Goal: Task Accomplishment & Management: Complete application form

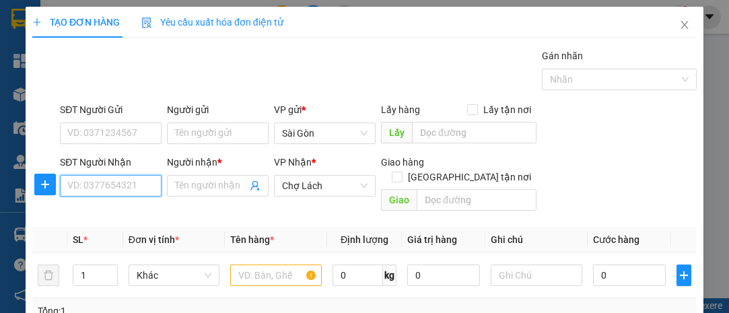
click at [133, 185] on input "SĐT Người Nhận" at bounding box center [111, 186] width 102 height 22
click at [136, 180] on input "SĐT Người Nhận" at bounding box center [111, 186] width 102 height 22
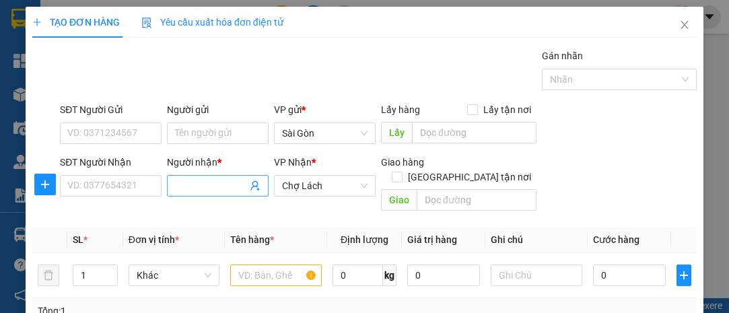
click at [168, 186] on span at bounding box center [218, 186] width 102 height 22
type input "K"
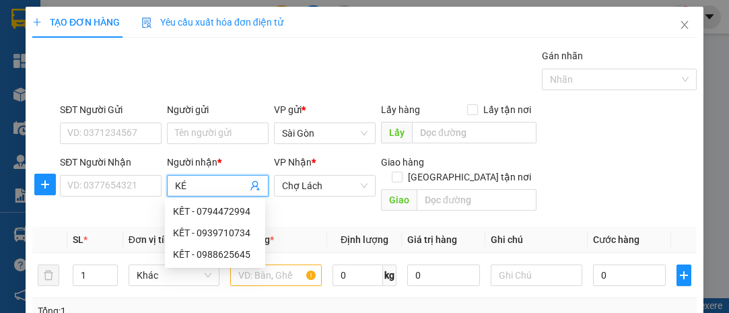
type input "KÉT"
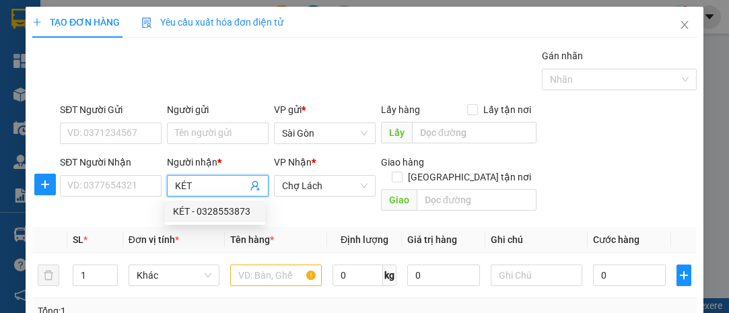
click at [213, 207] on div "KÉT - 0328553873" at bounding box center [215, 211] width 84 height 15
type input "0328553873"
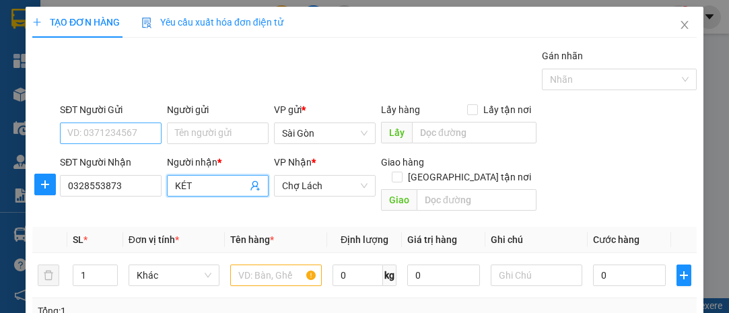
type input "KÉT"
click at [124, 128] on input "SĐT Người Gửi" at bounding box center [111, 134] width 102 height 22
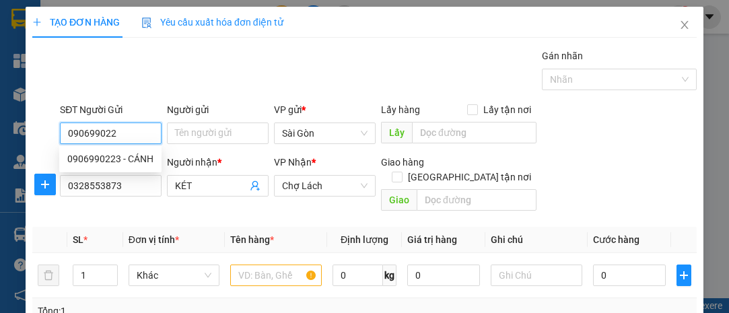
type input "0906990223"
click at [137, 153] on div "0906990223 - CÁNH" at bounding box center [110, 158] width 86 height 15
type input "CÁNH"
type input "0906990223"
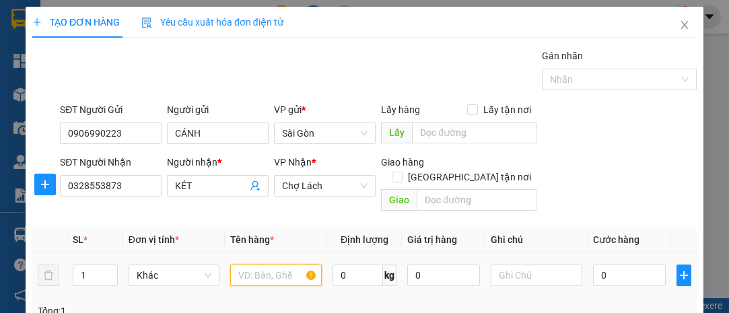
click at [265, 265] on input "text" at bounding box center [276, 276] width 92 height 22
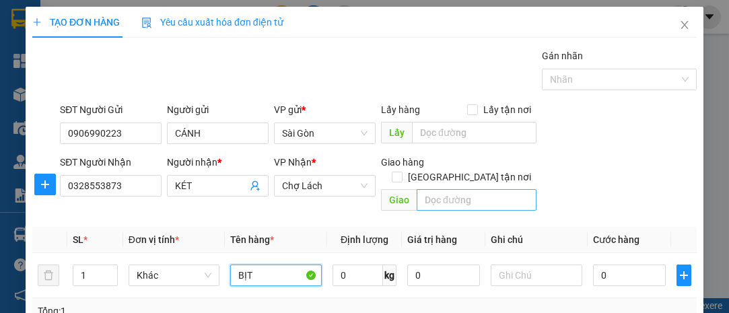
type input "BỊT"
click at [461, 189] on input "text" at bounding box center [476, 200] width 119 height 22
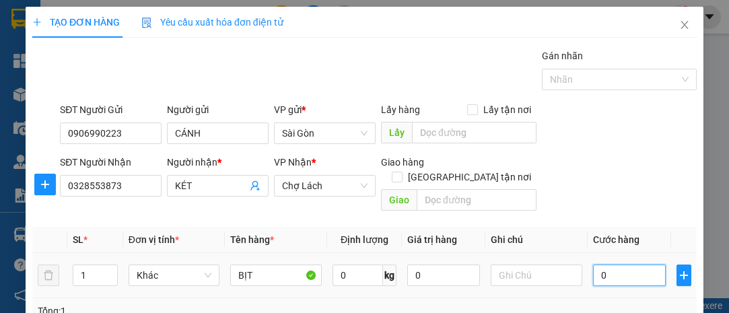
click at [596, 265] on input "0" at bounding box center [629, 276] width 73 height 22
type input "3"
type input "30"
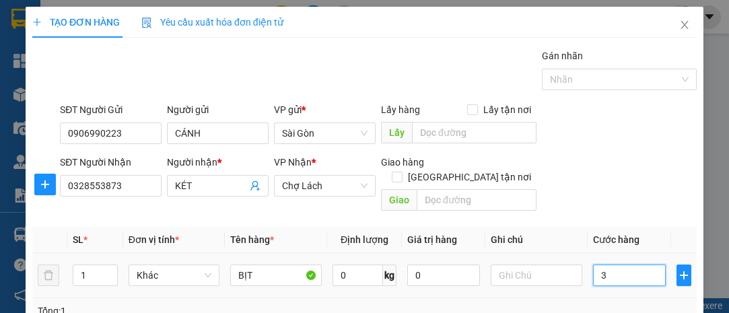
type input "30"
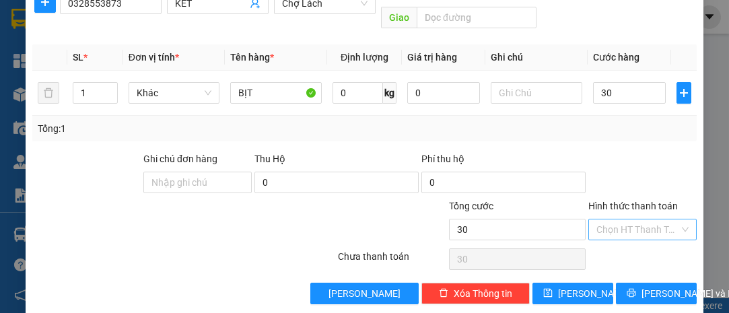
type input "30.000"
click at [635, 219] on input "Hình thức thanh toán" at bounding box center [637, 229] width 83 height 20
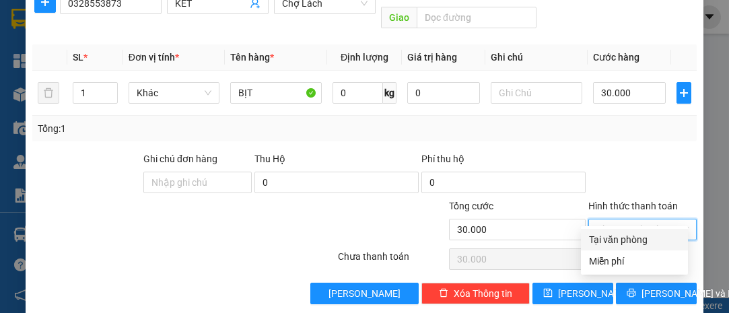
click at [634, 246] on div "Tại văn phòng" at bounding box center [634, 239] width 91 height 15
type input "0"
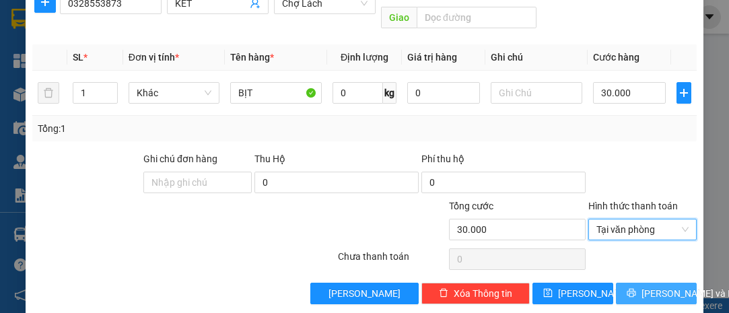
click at [652, 283] on button "[PERSON_NAME] và In" at bounding box center [656, 294] width 81 height 22
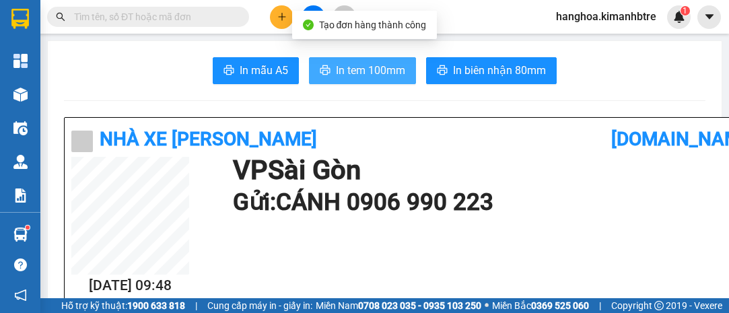
click at [386, 73] on span "In tem 100mm" at bounding box center [370, 70] width 69 height 17
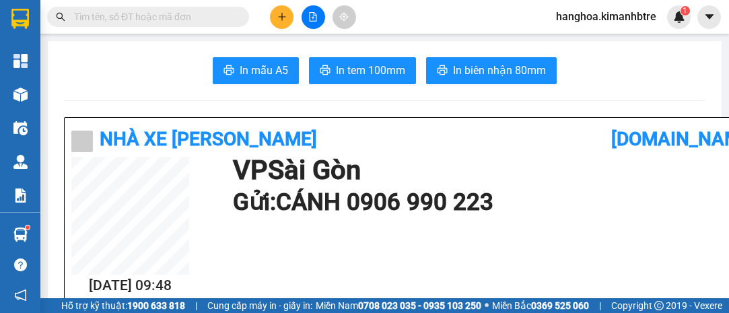
click at [275, 11] on button at bounding box center [282, 17] width 24 height 24
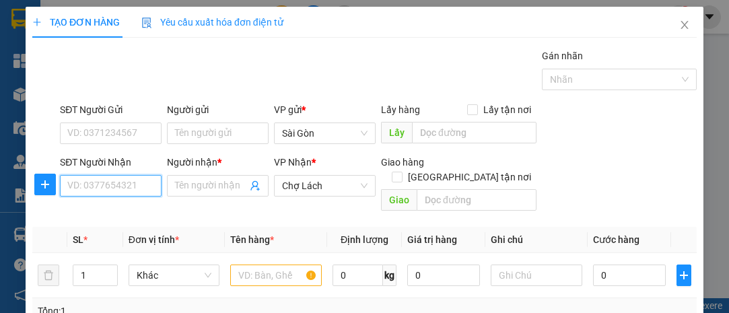
click at [128, 188] on input "SĐT Người Nhận" at bounding box center [111, 186] width 102 height 22
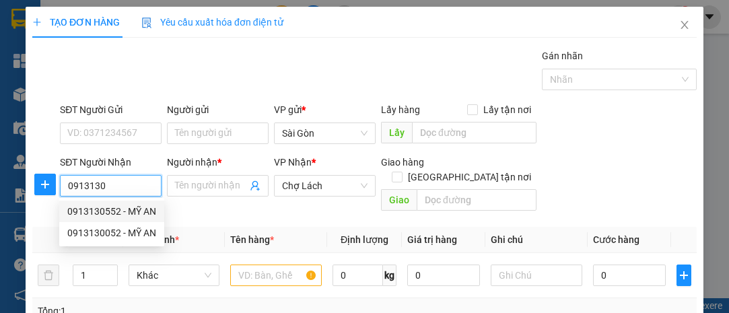
click at [129, 207] on div "0913130552 - MỸ AN" at bounding box center [111, 211] width 89 height 15
type input "0913130552"
type input "MỸ AN"
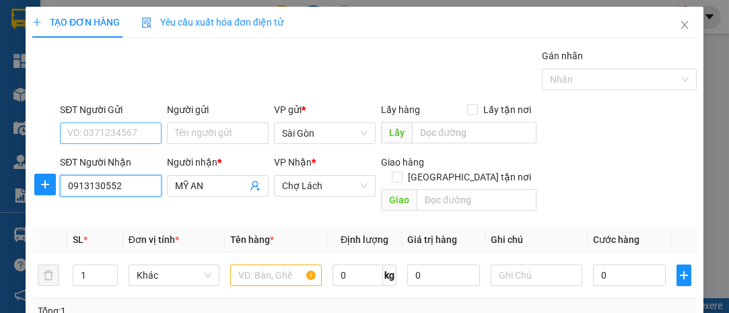
type input "0913130552"
click at [121, 138] on input "SĐT Người Gửi" at bounding box center [111, 134] width 102 height 22
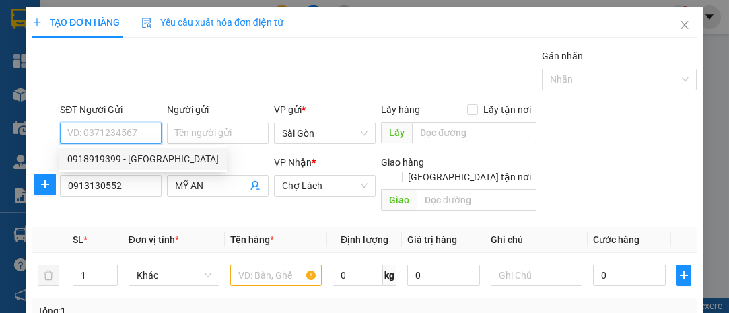
click at [145, 159] on div "0918919399 - [GEOGRAPHIC_DATA]" at bounding box center [142, 158] width 151 height 15
type input "0918919399"
type input "[PERSON_NAME]"
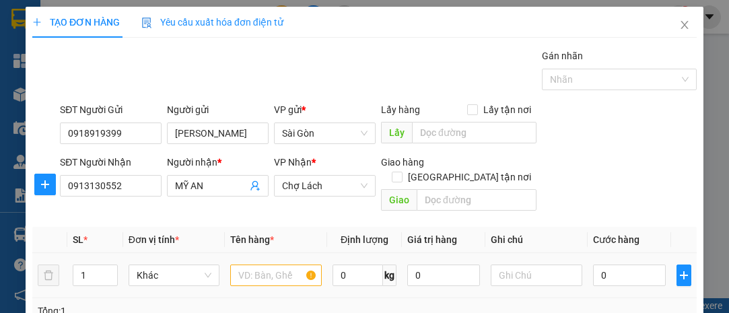
click at [276, 271] on div at bounding box center [276, 275] width 92 height 27
click at [280, 265] on input "text" at bounding box center [276, 276] width 92 height 22
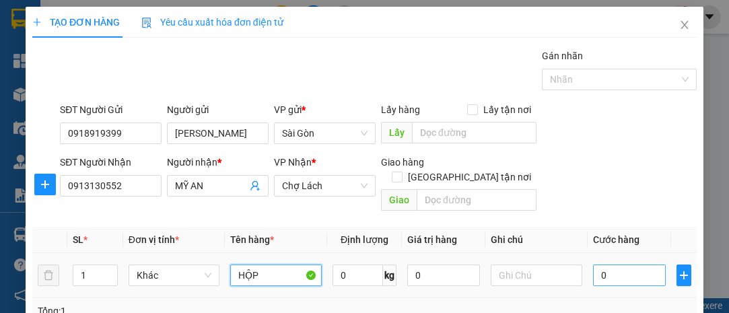
type input "HỘP"
click at [612, 267] on input "0" at bounding box center [629, 276] width 73 height 22
type input "3"
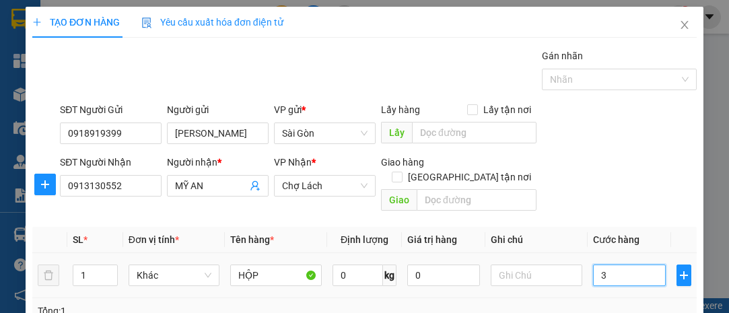
type input "30"
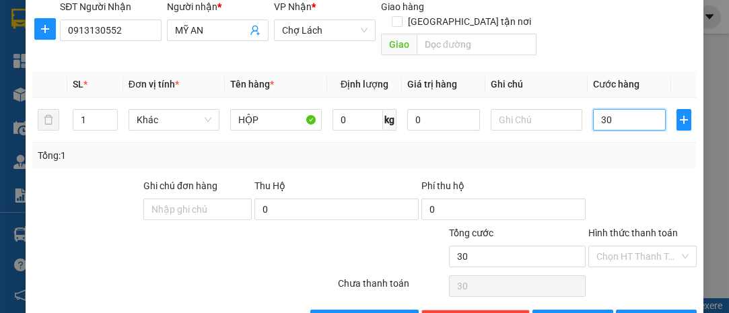
scroll to position [182, 0]
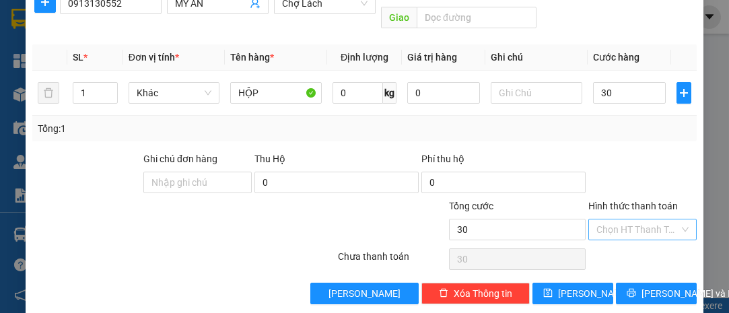
type input "30.000"
click at [640, 219] on input "Hình thức thanh toán" at bounding box center [637, 229] width 83 height 20
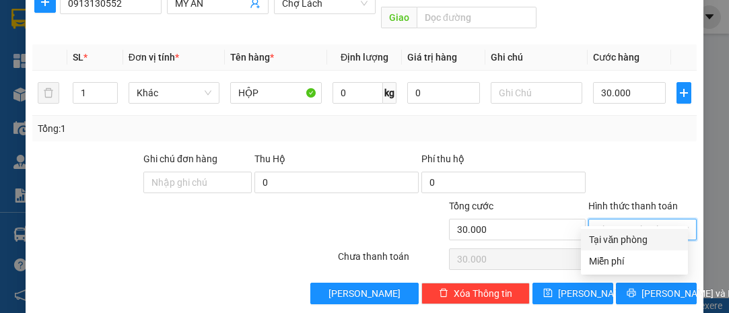
click at [647, 235] on div "Tại văn phòng" at bounding box center [634, 239] width 91 height 15
type input "0"
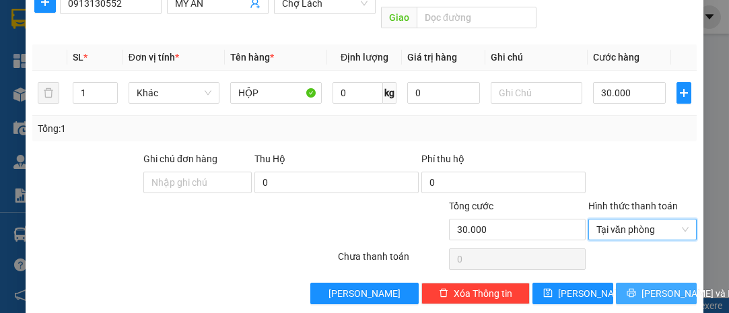
click at [656, 286] on span "[PERSON_NAME] và In" at bounding box center [689, 293] width 94 height 15
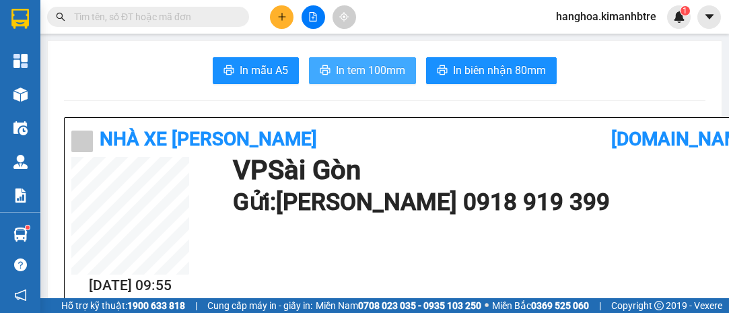
click at [375, 68] on span "In tem 100mm" at bounding box center [370, 70] width 69 height 17
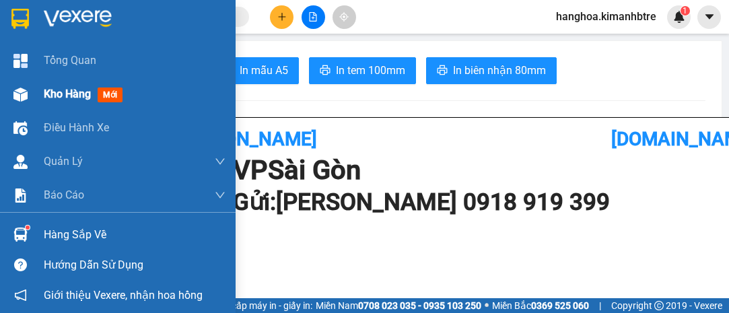
click at [79, 100] on span "Kho hàng" at bounding box center [67, 94] width 47 height 13
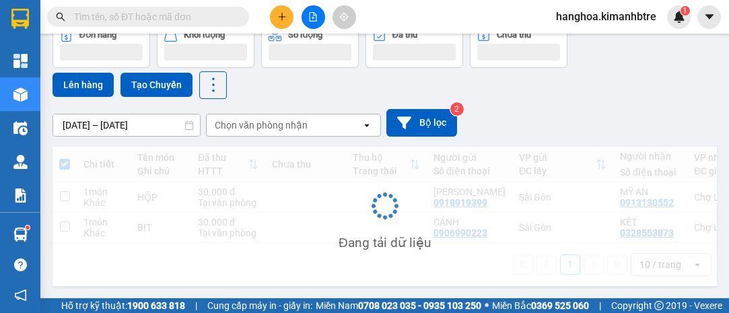
scroll to position [13, 0]
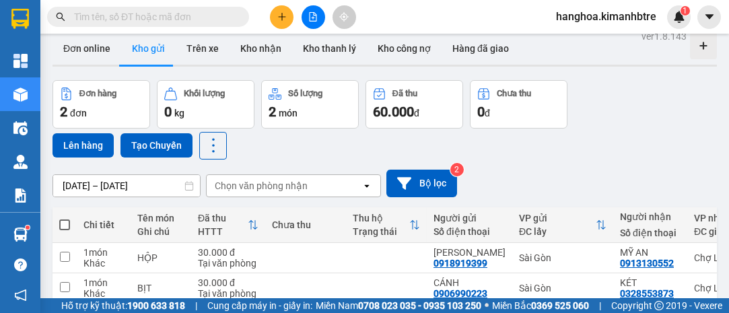
click at [67, 227] on span at bounding box center [64, 224] width 11 height 11
click at [65, 218] on input "checkbox" at bounding box center [65, 218] width 0 height 0
checkbox input "true"
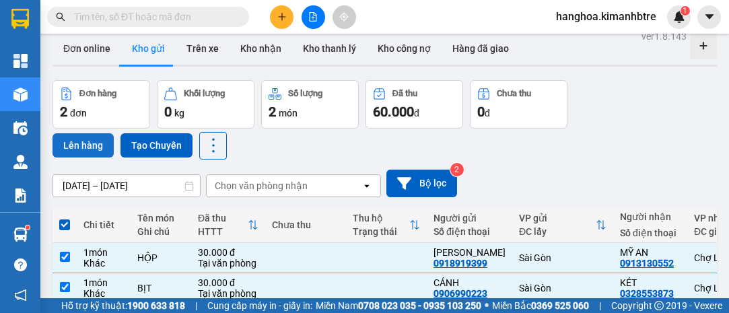
click at [92, 142] on button "Lên hàng" at bounding box center [83, 145] width 61 height 24
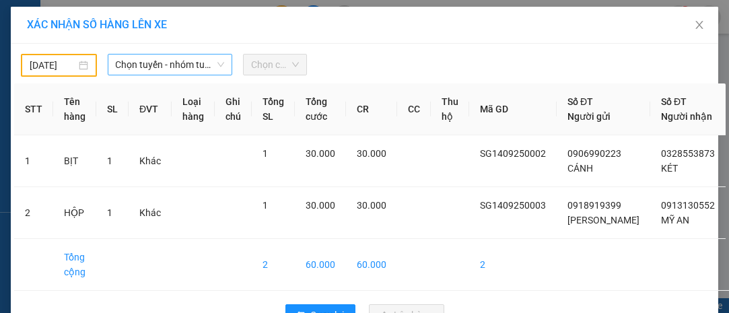
click at [130, 65] on span "Chọn tuyến - nhóm tuyến" at bounding box center [170, 65] width 109 height 20
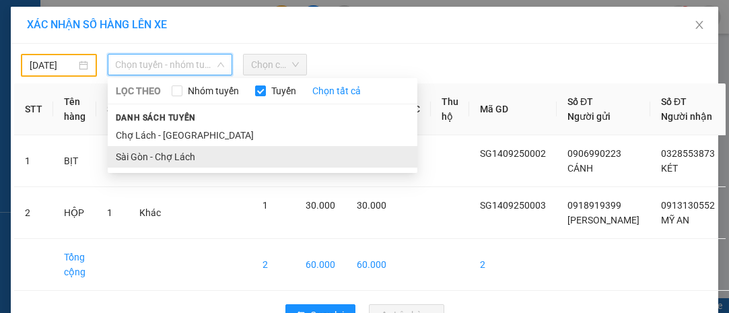
click at [163, 156] on li "Sài Gòn - Chợ Lách" at bounding box center [263, 157] width 310 height 22
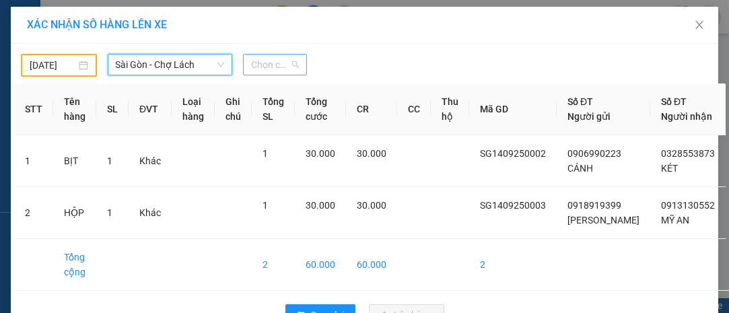
click at [267, 70] on span "Chọn chuyến" at bounding box center [274, 65] width 47 height 20
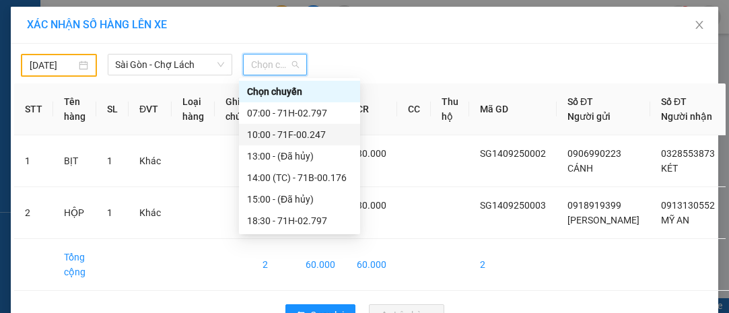
click at [308, 135] on div "10:00 - 71F-00.247" at bounding box center [299, 134] width 105 height 15
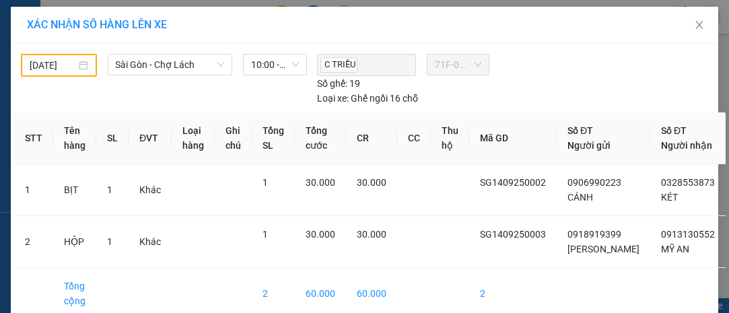
click at [81, 60] on div "[DATE]" at bounding box center [59, 65] width 59 height 15
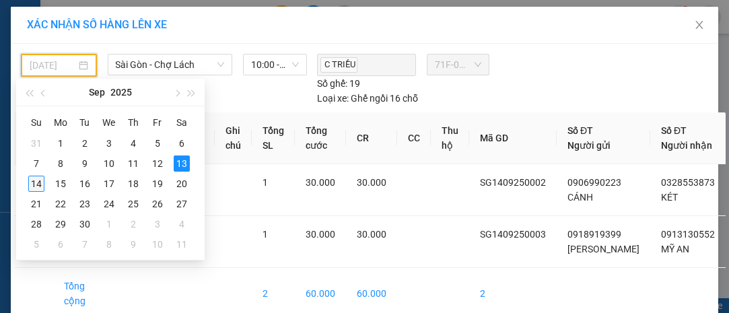
click at [41, 184] on div "14" at bounding box center [36, 184] width 16 height 16
type input "[DATE]"
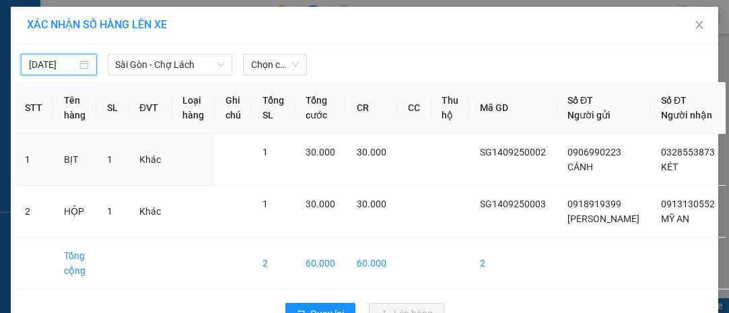
scroll to position [0, 0]
click at [260, 63] on span "Chọn chuyến" at bounding box center [274, 65] width 47 height 20
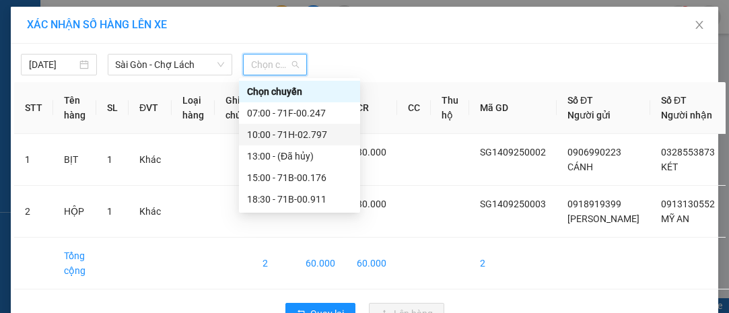
click at [290, 131] on div "10:00 - 71H-02.797" at bounding box center [299, 134] width 105 height 15
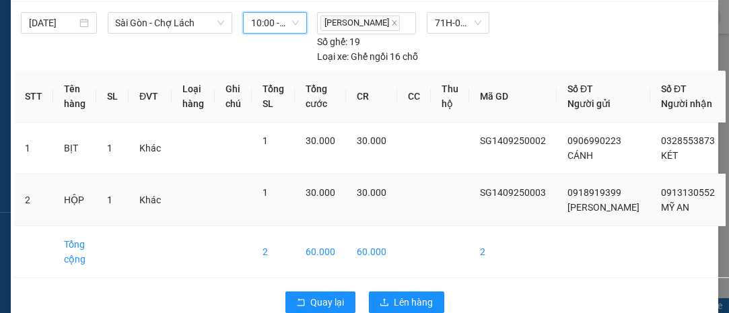
scroll to position [79, 0]
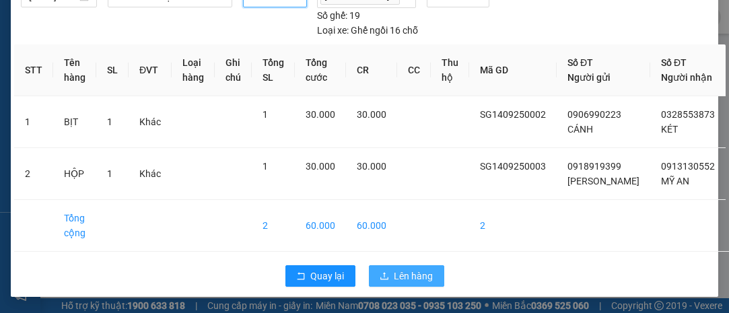
click at [413, 271] on span "Lên hàng" at bounding box center [414, 276] width 39 height 15
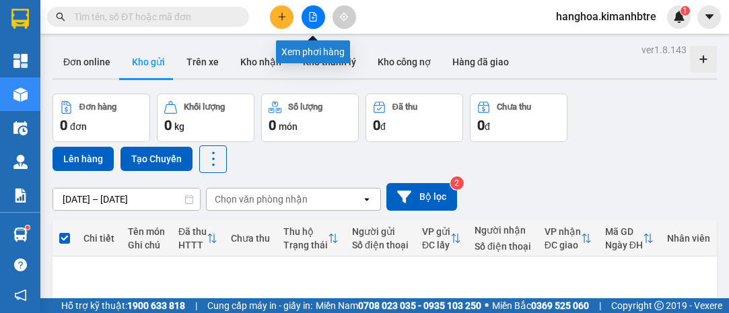
click at [311, 20] on icon "file-add" at bounding box center [313, 16] width 7 height 9
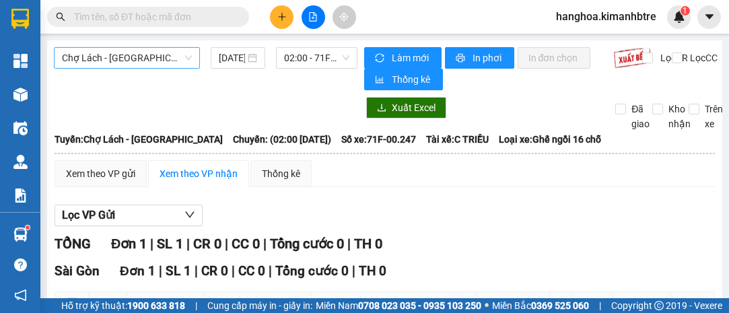
click at [174, 62] on span "Chợ Lách - [GEOGRAPHIC_DATA]" at bounding box center [127, 58] width 130 height 20
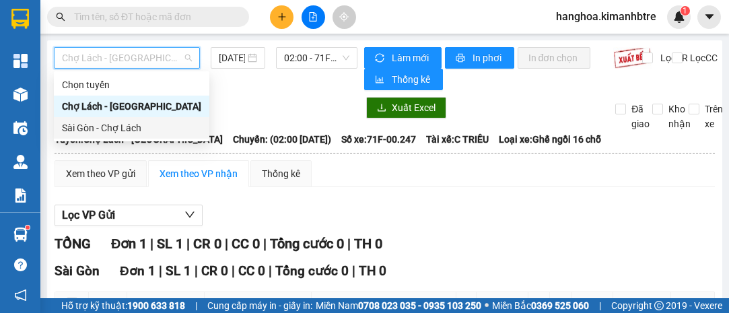
click at [160, 131] on div "Sài Gòn - Chợ Lách" at bounding box center [131, 128] width 139 height 15
type input "[DATE]"
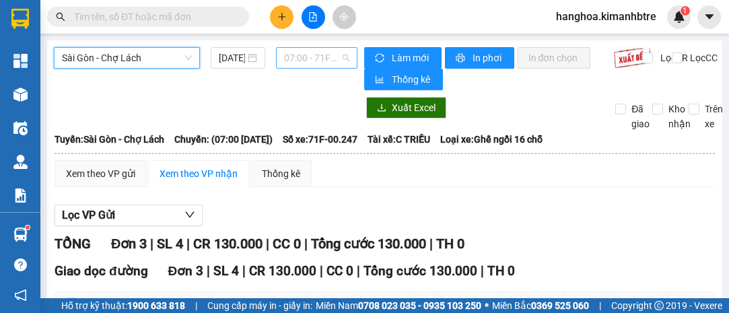
click at [310, 58] on span "07:00 - 71F-00.247" at bounding box center [316, 58] width 65 height 20
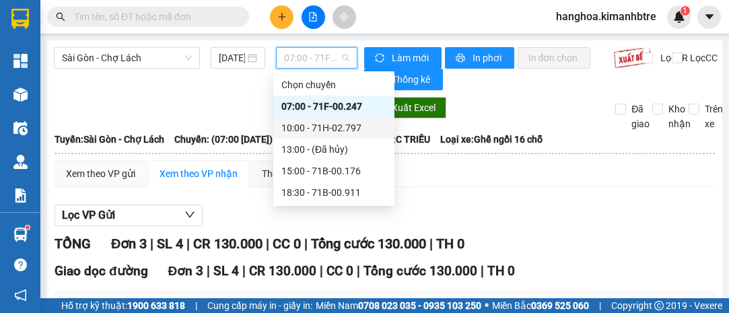
click at [319, 129] on div "10:00 - 71H-02.797" at bounding box center [333, 128] width 105 height 15
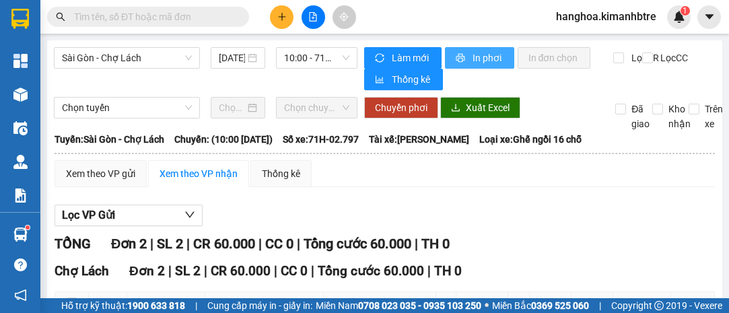
click at [473, 51] on span "In phơi" at bounding box center [488, 57] width 31 height 15
click at [280, 14] on icon "plus" at bounding box center [281, 16] width 9 height 9
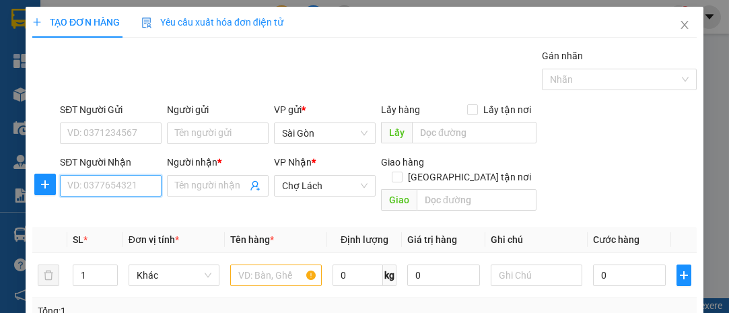
click at [94, 188] on input "SĐT Người Nhận" at bounding box center [111, 186] width 102 height 22
click at [679, 29] on icon "close" at bounding box center [684, 25] width 11 height 11
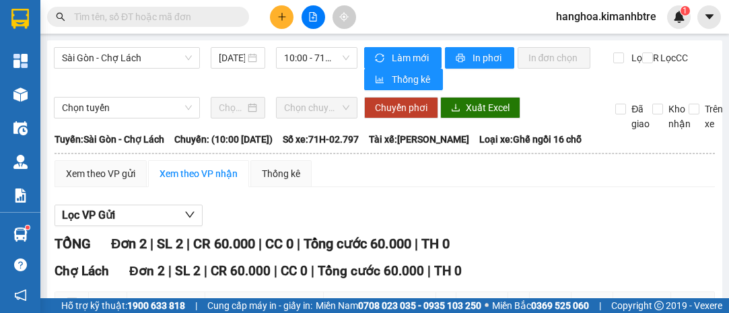
click at [285, 15] on icon "plus" at bounding box center [281, 16] width 9 height 9
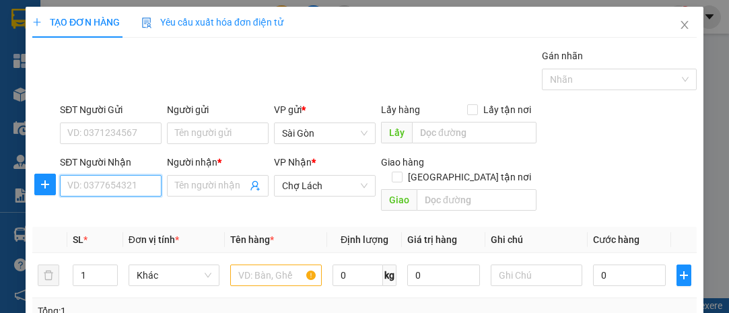
click at [110, 191] on input "SĐT Người Nhận" at bounding box center [111, 186] width 102 height 22
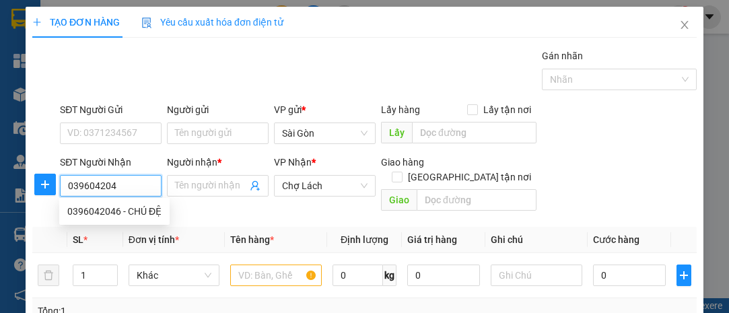
type input "0396042046"
click at [125, 215] on div "0396042046 - CHÚ ĐỆ" at bounding box center [114, 211] width 94 height 15
type input "CHÚ ĐỆ"
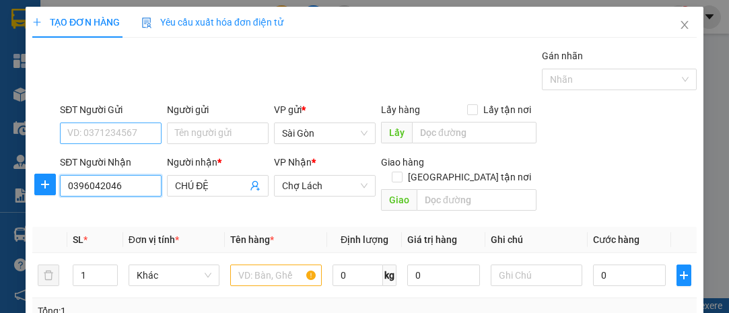
type input "0396042046"
click at [135, 130] on input "SĐT Người Gửi" at bounding box center [111, 134] width 102 height 22
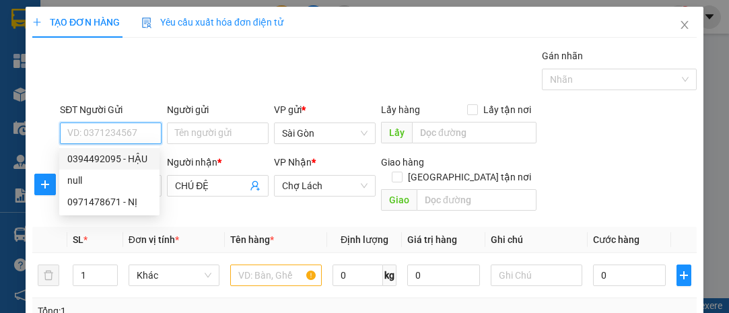
drag, startPoint x: 137, startPoint y: 157, endPoint x: 141, endPoint y: 163, distance: 7.3
click at [137, 157] on div "0394492095 - HẬU" at bounding box center [109, 158] width 84 height 15
type input "0394492095"
type input "HẬU"
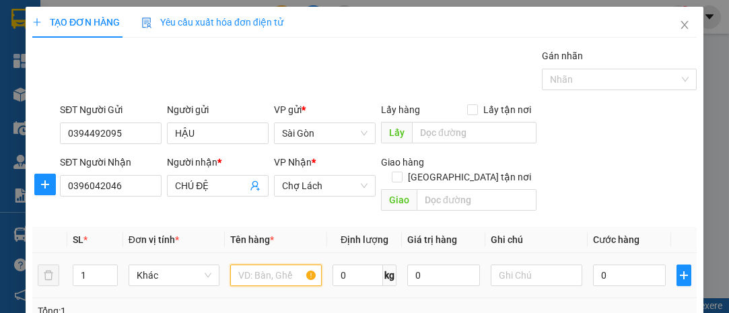
click at [244, 265] on input "text" at bounding box center [276, 276] width 92 height 22
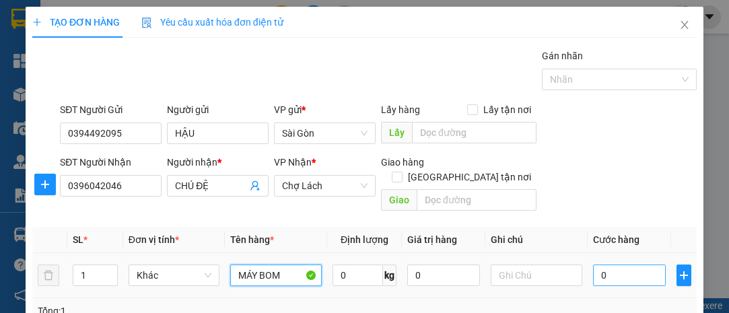
type input "MÁY BOM"
click at [614, 265] on input "0" at bounding box center [629, 276] width 73 height 22
type input "7"
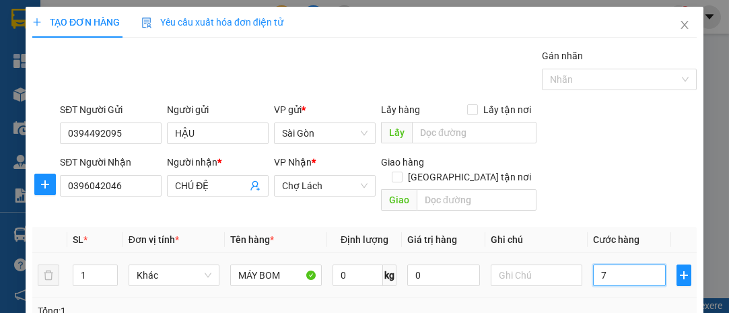
type input "70"
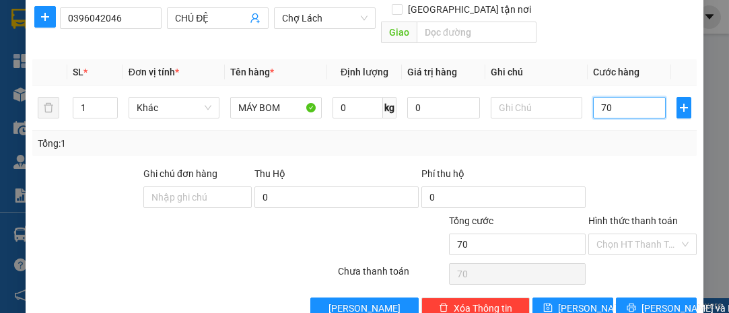
scroll to position [182, 0]
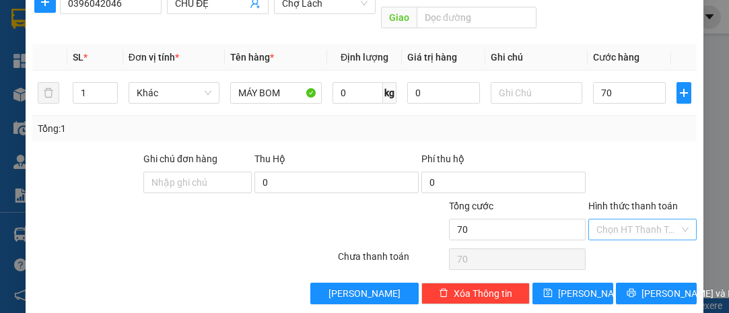
type input "70.000"
click at [636, 219] on input "Hình thức thanh toán" at bounding box center [637, 229] width 83 height 20
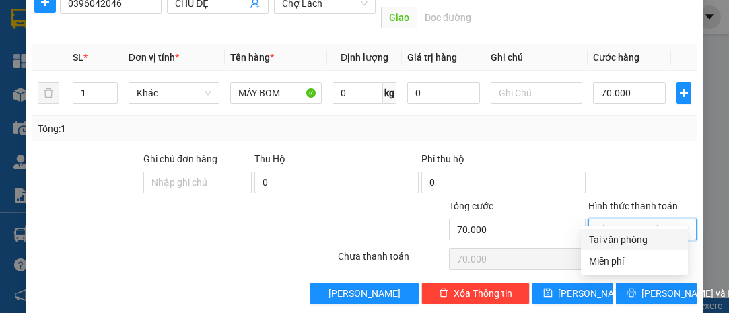
click at [623, 235] on div "Tại văn phòng" at bounding box center [634, 239] width 91 height 15
type input "0"
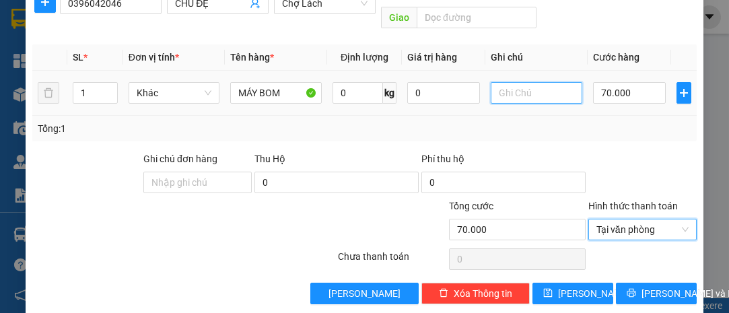
click at [512, 82] on input "text" at bounding box center [537, 93] width 92 height 22
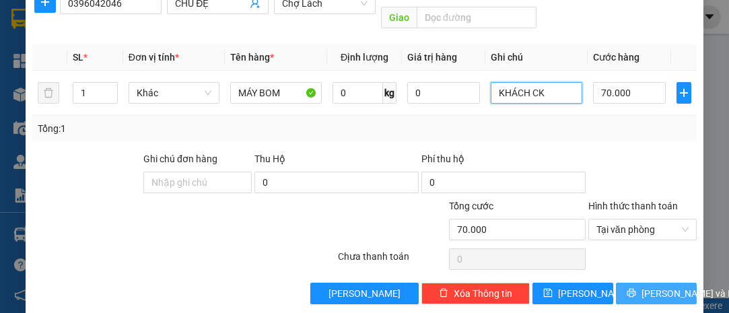
type input "KHÁCH CK"
click at [655, 286] on span "[PERSON_NAME] và In" at bounding box center [689, 293] width 94 height 15
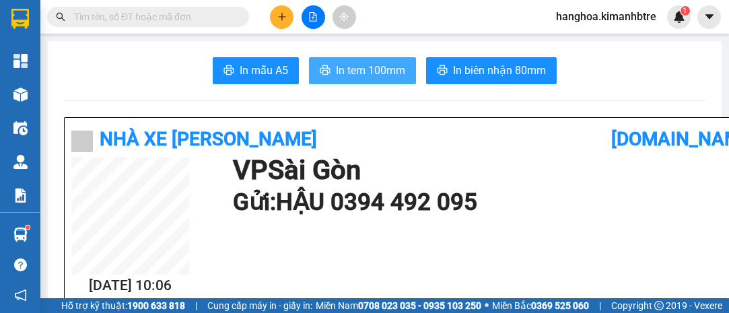
click at [354, 76] on span "In tem 100mm" at bounding box center [370, 70] width 69 height 17
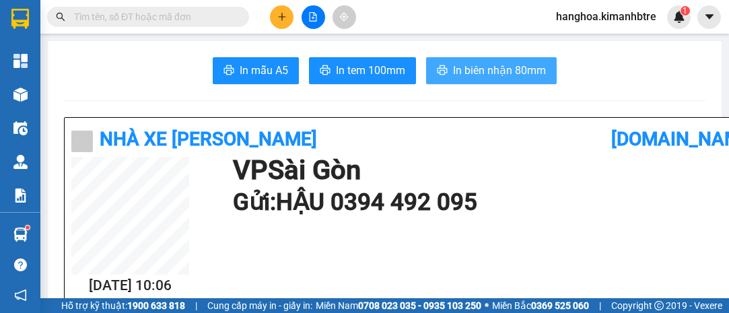
click at [453, 71] on span "In biên nhận 80mm" at bounding box center [499, 70] width 93 height 17
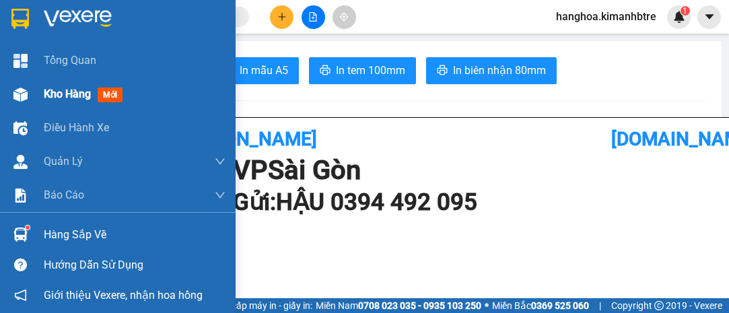
click at [55, 93] on span "Kho hàng" at bounding box center [67, 94] width 47 height 13
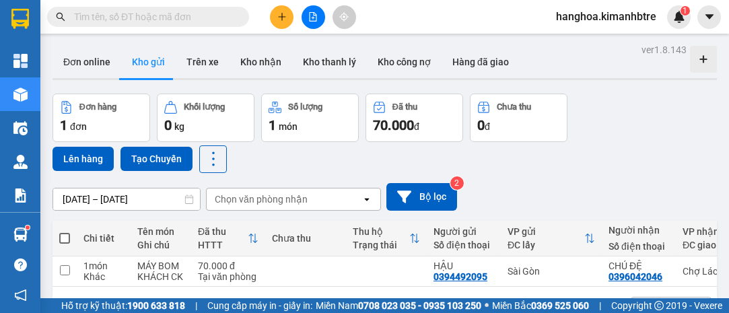
click at [66, 236] on span at bounding box center [64, 238] width 11 height 11
click at [65, 232] on input "checkbox" at bounding box center [65, 232] width 0 height 0
checkbox input "true"
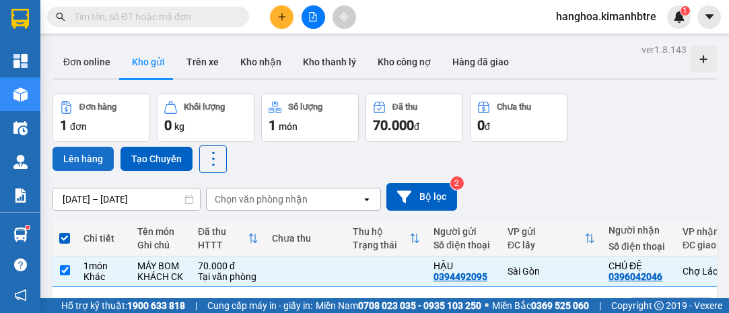
click at [81, 162] on button "Lên hàng" at bounding box center [83, 159] width 61 height 24
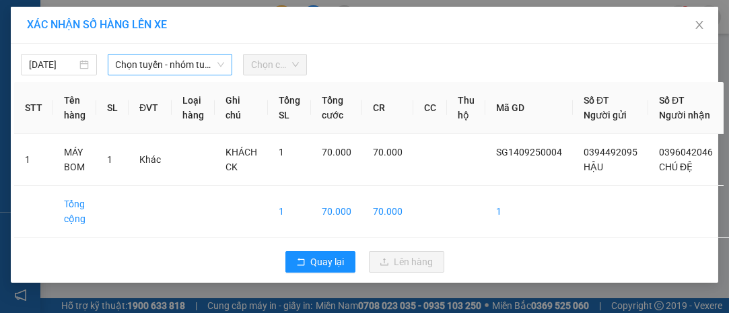
click at [145, 64] on span "Chọn tuyến - nhóm tuyến" at bounding box center [170, 65] width 109 height 20
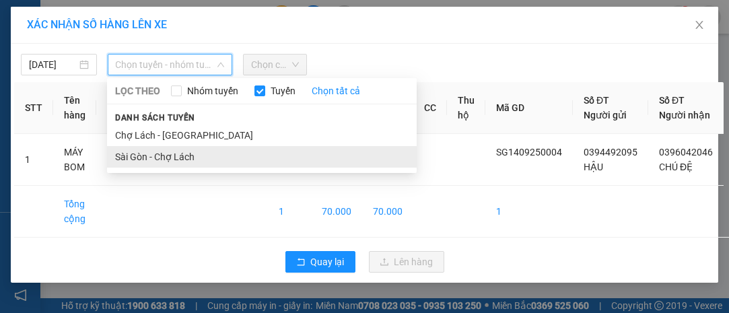
click at [156, 149] on li "Sài Gòn - Chợ Lách" at bounding box center [262, 157] width 310 height 22
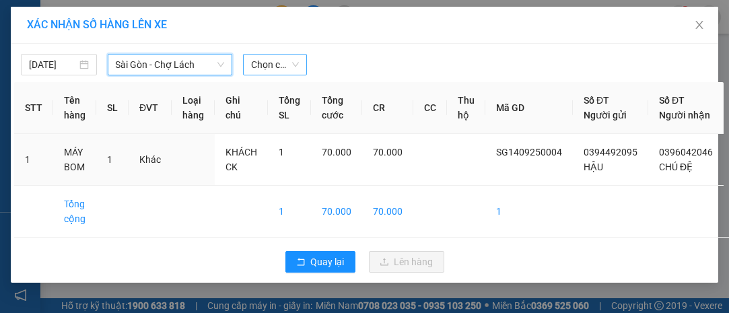
click at [279, 61] on span "Chọn chuyến" at bounding box center [274, 65] width 47 height 20
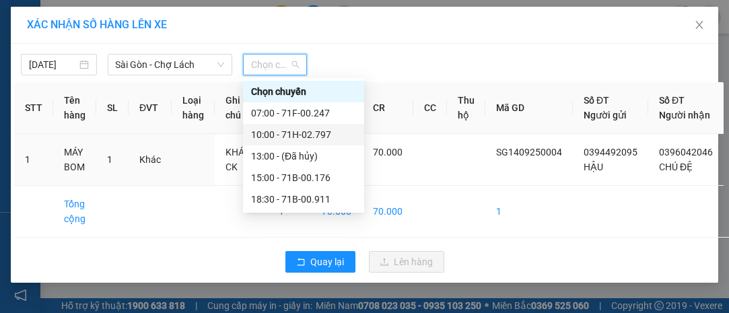
click at [286, 133] on div "10:00 - 71H-02.797" at bounding box center [303, 134] width 105 height 15
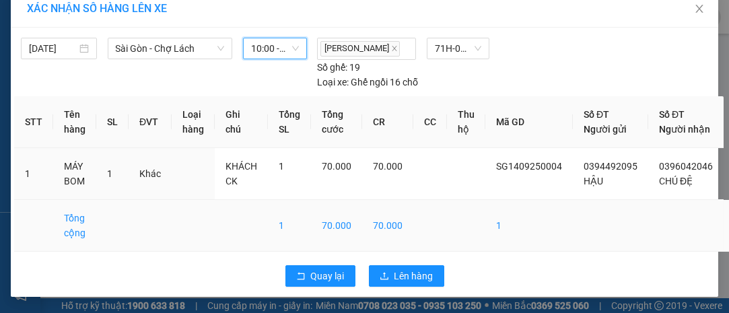
scroll to position [37, 0]
click at [410, 271] on span "Lên hàng" at bounding box center [414, 276] width 39 height 15
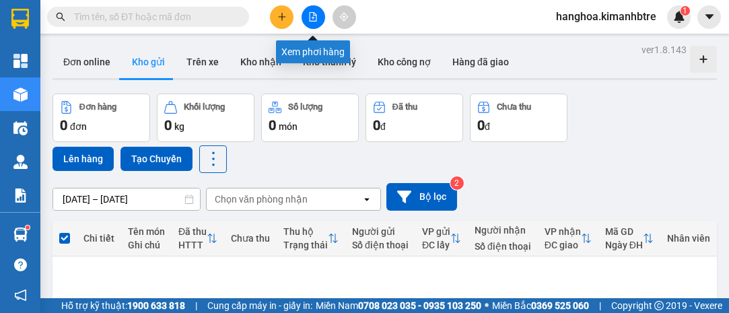
click at [313, 13] on icon "file-add" at bounding box center [313, 16] width 7 height 9
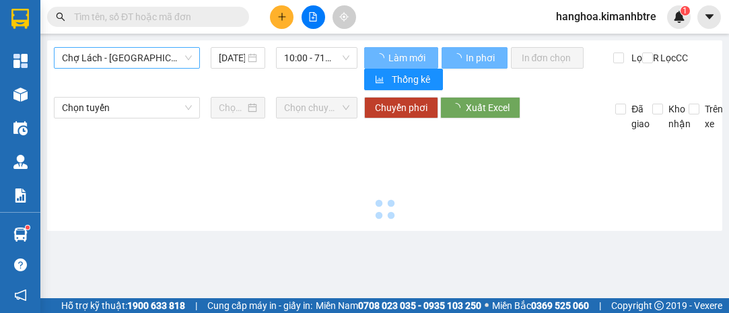
drag, startPoint x: 170, startPoint y: 55, endPoint x: 170, endPoint y: 65, distance: 10.1
click at [170, 55] on span "Chợ Lách - [GEOGRAPHIC_DATA]" at bounding box center [127, 58] width 130 height 20
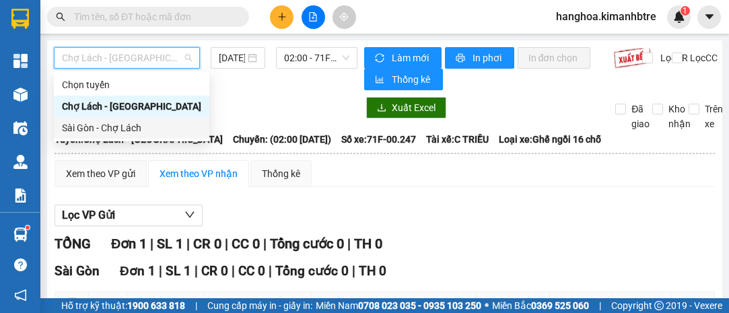
click at [145, 129] on div "Sài Gòn - Chợ Lách" at bounding box center [131, 128] width 139 height 15
type input "[DATE]"
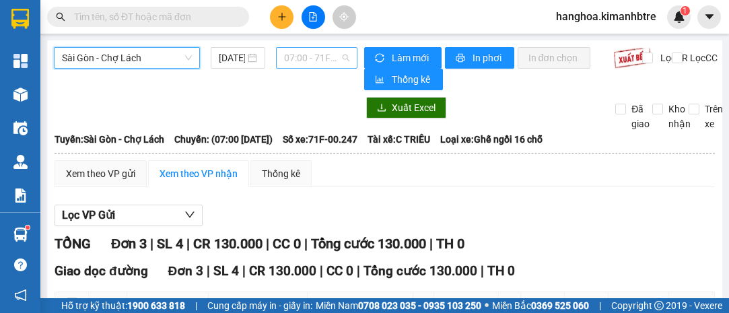
click at [334, 63] on span "07:00 - 71F-00.247" at bounding box center [316, 58] width 65 height 20
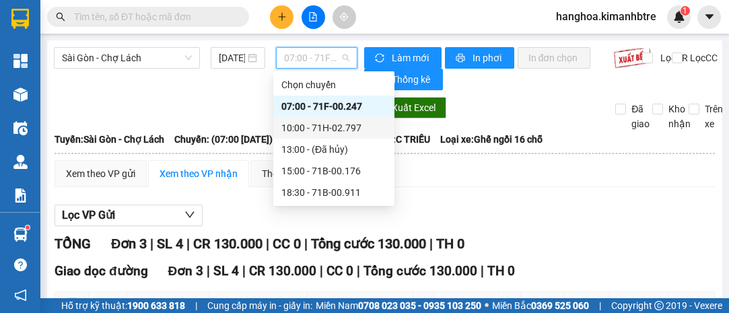
click at [324, 125] on div "10:00 - 71H-02.797" at bounding box center [333, 128] width 105 height 15
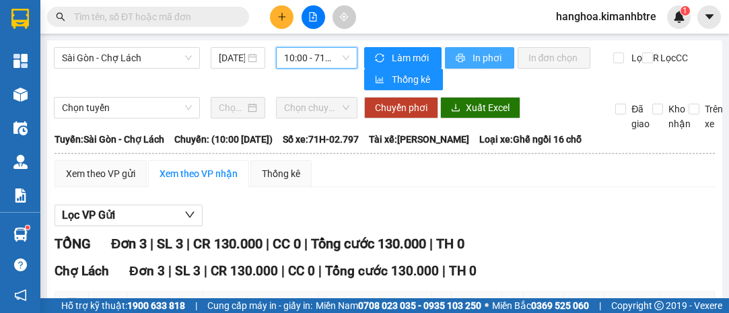
click at [479, 51] on span "In phơi" at bounding box center [488, 57] width 31 height 15
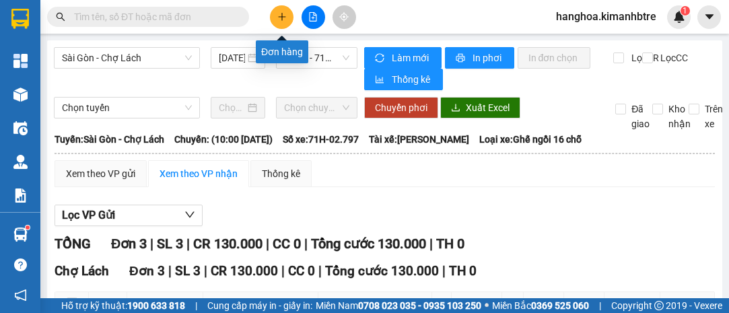
click at [278, 16] on icon "plus" at bounding box center [281, 16] width 9 height 9
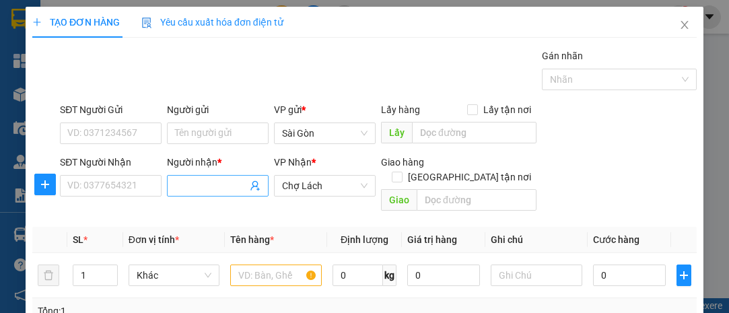
click at [206, 180] on input "Người nhận *" at bounding box center [211, 185] width 72 height 15
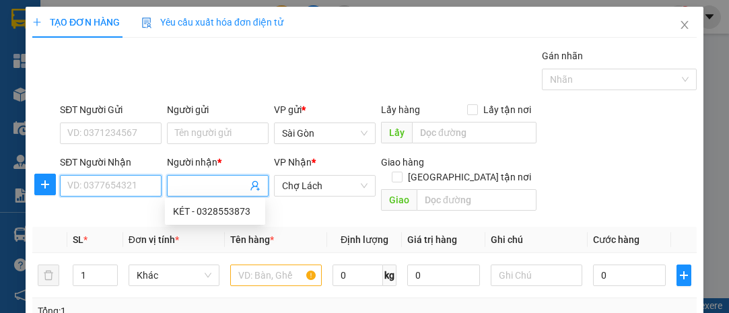
click at [134, 186] on input "SĐT Người Nhận" at bounding box center [111, 186] width 102 height 22
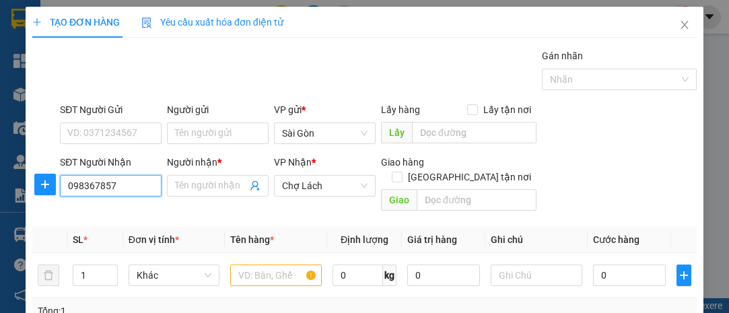
type input "0983678572"
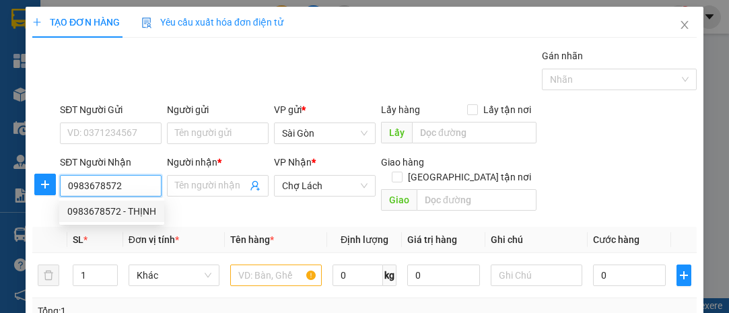
click at [131, 213] on div "0983678572 - THỊNH" at bounding box center [111, 211] width 89 height 15
type input "THỊNH"
type input "MAI VÀNG TRÊN"
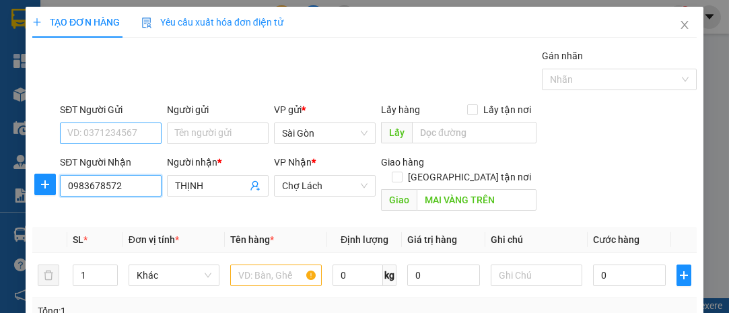
type input "0983678572"
click at [126, 131] on input "SĐT Người Gửi" at bounding box center [111, 134] width 102 height 22
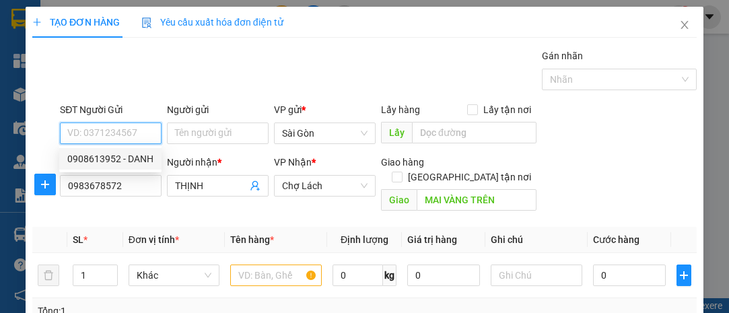
click at [131, 165] on div "0908613952 - DANH" at bounding box center [110, 158] width 86 height 15
type input "0908613952"
type input "DANH"
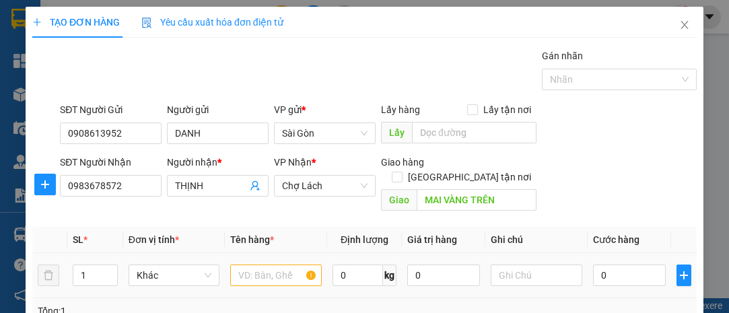
click at [263, 262] on div at bounding box center [276, 275] width 92 height 27
click at [263, 265] on input "text" at bounding box center [276, 276] width 92 height 22
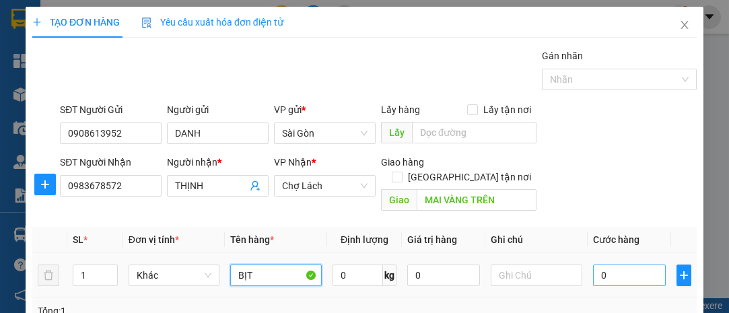
type input "BỊT"
click at [635, 265] on input "0" at bounding box center [629, 276] width 73 height 22
type input "3"
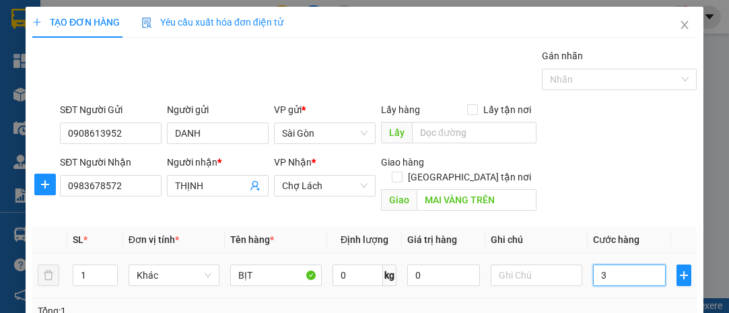
type input "30"
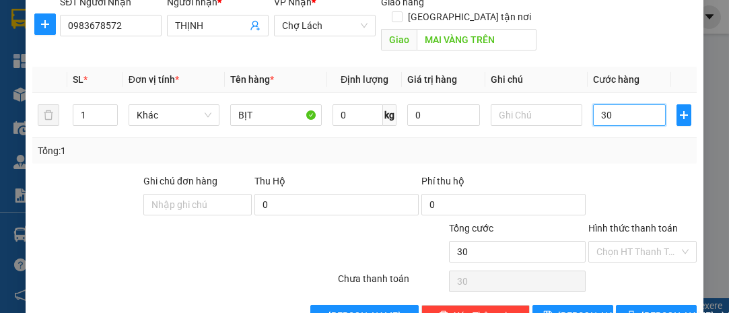
scroll to position [182, 0]
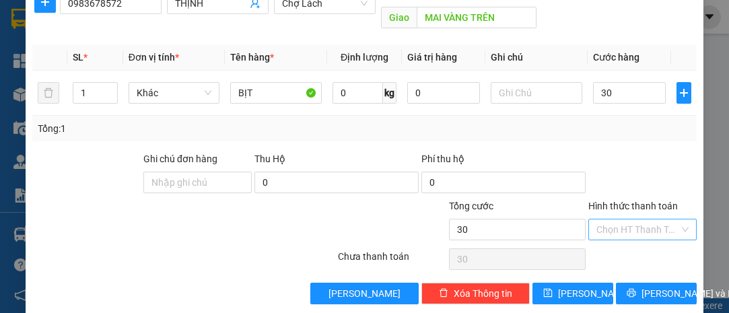
type input "30.000"
click at [636, 221] on input "Hình thức thanh toán" at bounding box center [637, 229] width 83 height 20
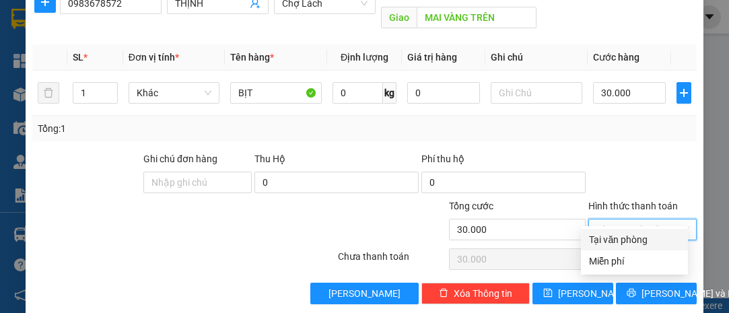
click at [633, 232] on div "Tại văn phòng" at bounding box center [634, 239] width 91 height 15
type input "0"
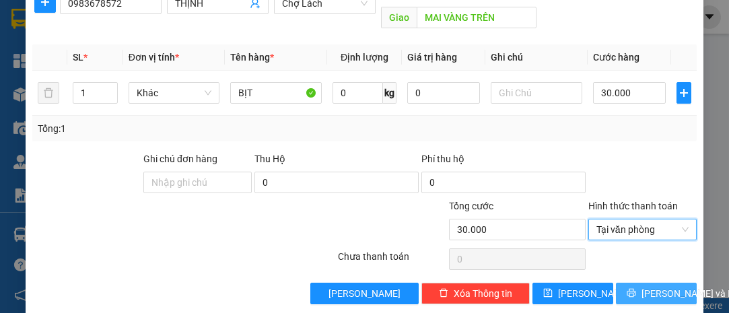
click at [647, 286] on span "[PERSON_NAME] và In" at bounding box center [689, 293] width 94 height 15
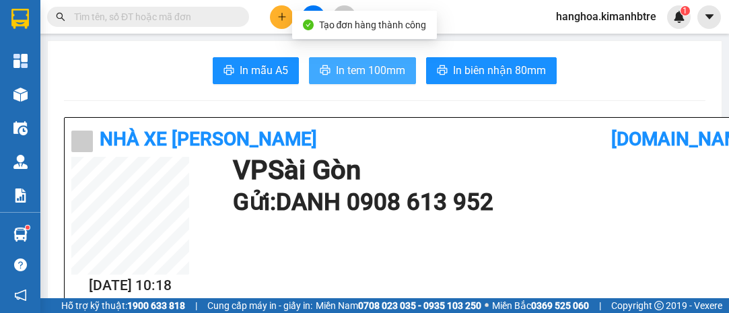
click at [339, 69] on span "In tem 100mm" at bounding box center [370, 70] width 69 height 17
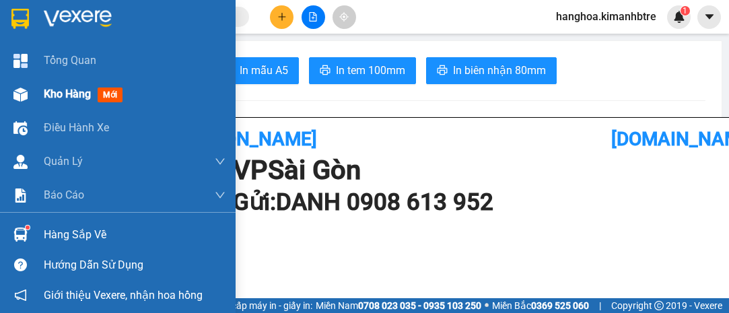
click at [65, 88] on span "Kho hàng" at bounding box center [67, 94] width 47 height 13
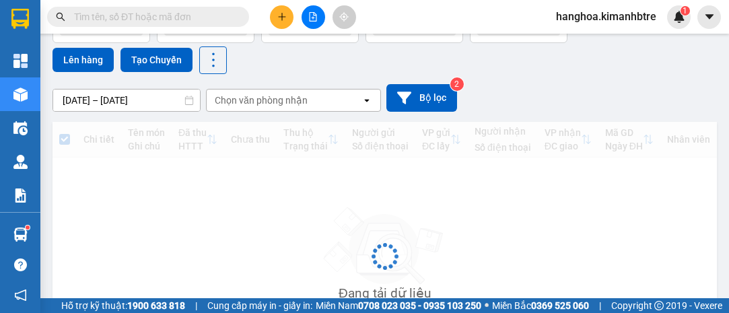
scroll to position [60, 0]
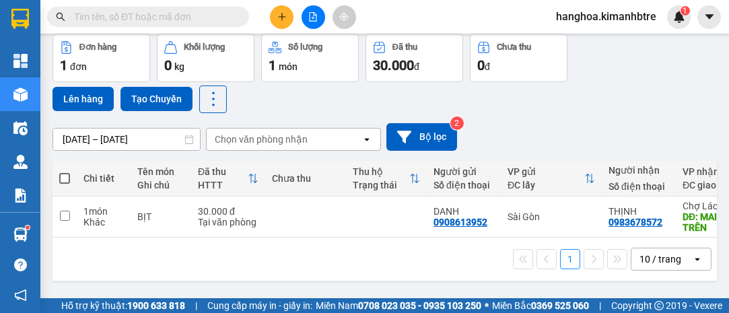
click at [65, 177] on span at bounding box center [64, 178] width 11 height 11
click at [65, 172] on input "checkbox" at bounding box center [65, 172] width 0 height 0
checkbox input "true"
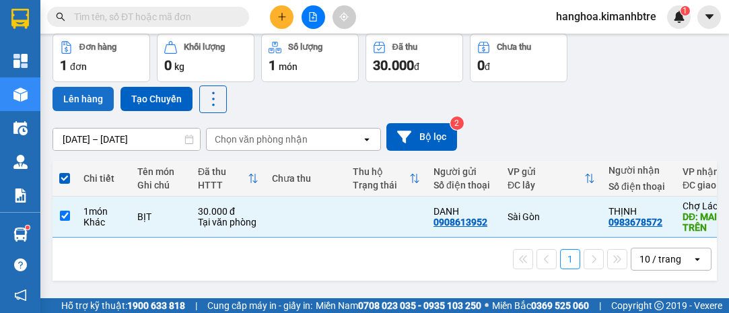
click at [90, 100] on button "Lên hàng" at bounding box center [83, 99] width 61 height 24
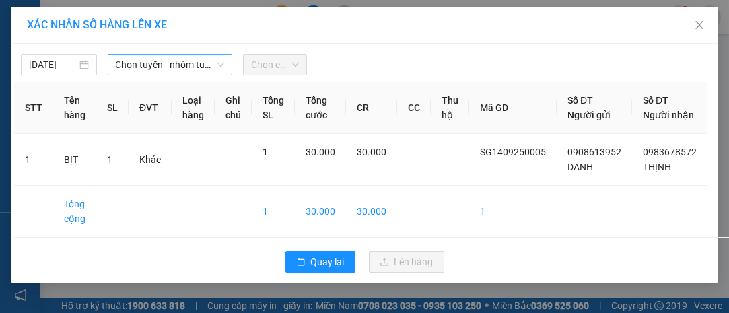
click at [158, 72] on span "Chọn tuyến - nhóm tuyến" at bounding box center [170, 65] width 109 height 20
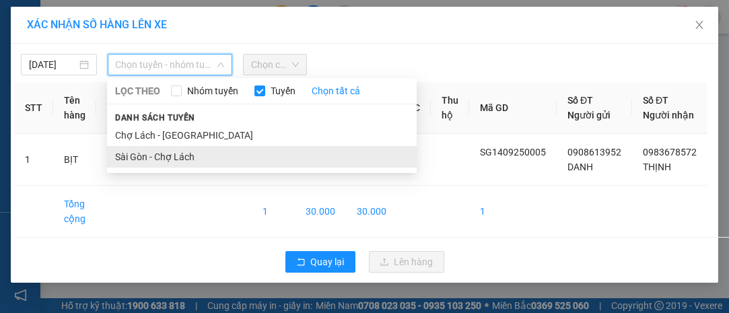
click at [170, 151] on li "Sài Gòn - Chợ Lách" at bounding box center [262, 157] width 310 height 22
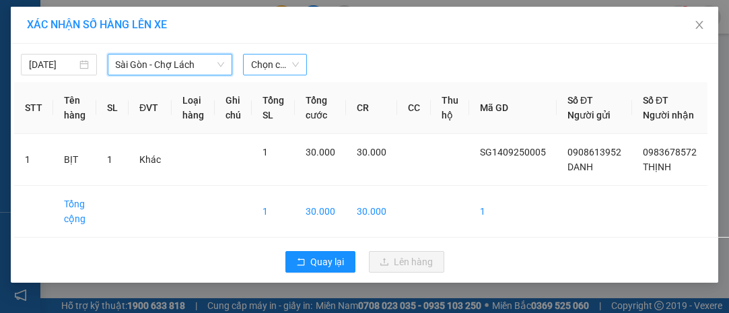
click at [252, 59] on span "Chọn chuyến" at bounding box center [274, 65] width 47 height 20
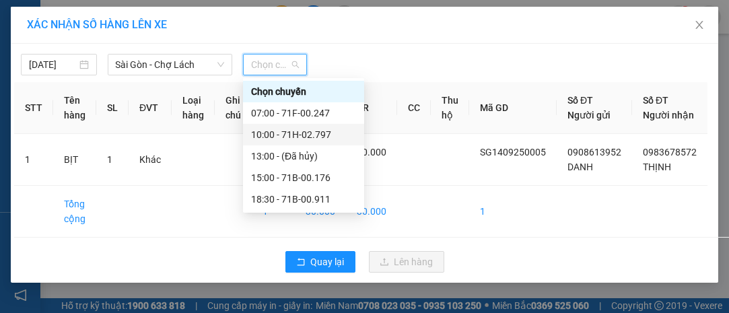
click at [302, 130] on div "10:00 - 71H-02.797" at bounding box center [303, 134] width 105 height 15
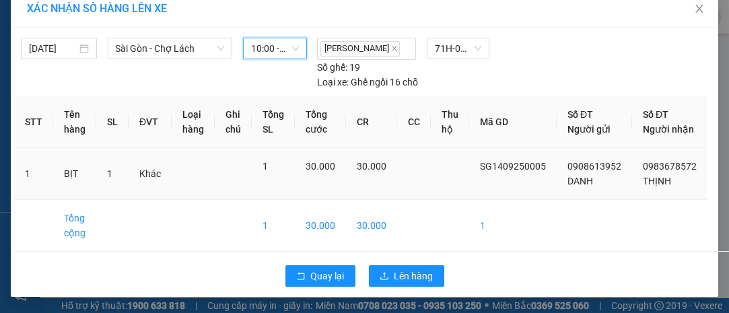
scroll to position [28, 0]
click at [417, 273] on span "Lên hàng" at bounding box center [414, 276] width 39 height 15
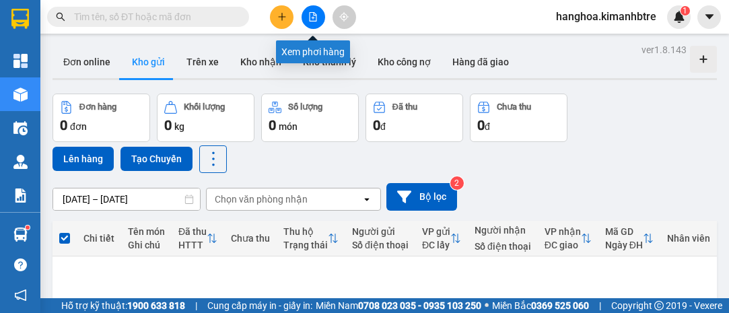
click at [318, 17] on button at bounding box center [314, 17] width 24 height 24
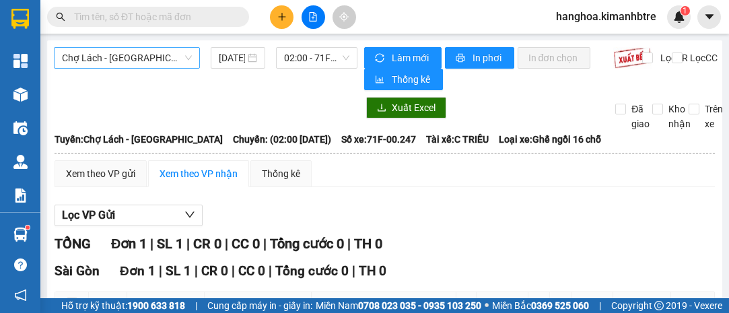
click at [162, 55] on span "Chợ Lách - [GEOGRAPHIC_DATA]" at bounding box center [127, 58] width 130 height 20
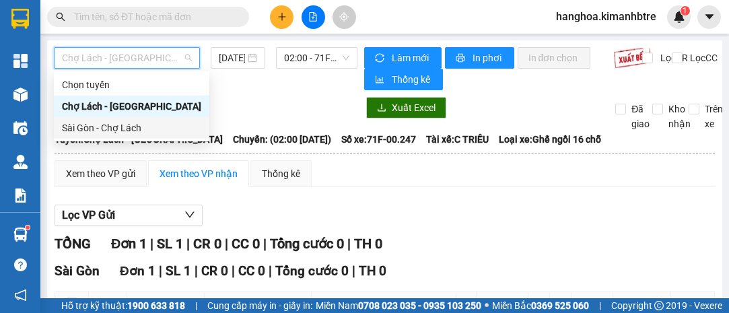
click at [180, 132] on div "Sài Gòn - Chợ Lách" at bounding box center [131, 128] width 139 height 15
type input "[DATE]"
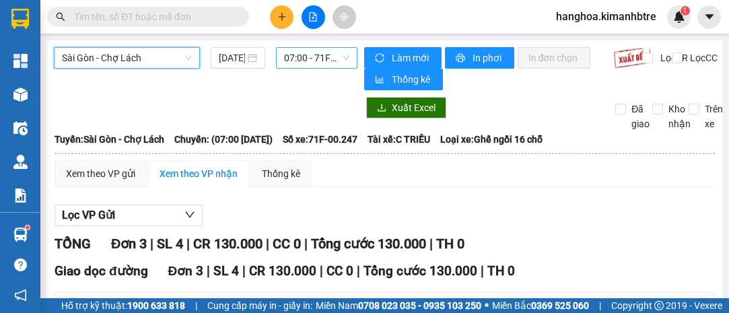
click at [311, 64] on span "07:00 - 71F-00.247" at bounding box center [316, 58] width 65 height 20
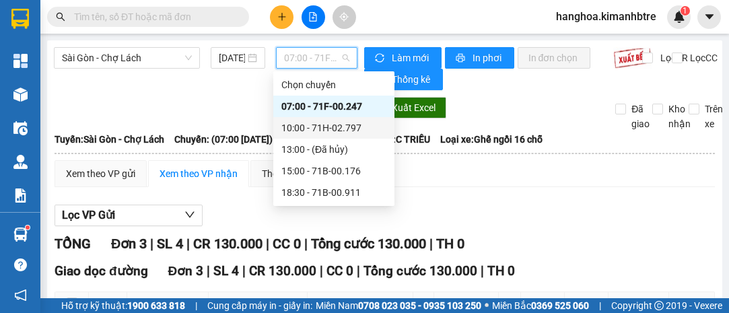
click at [343, 121] on div "10:00 - 71H-02.797" at bounding box center [333, 128] width 105 height 15
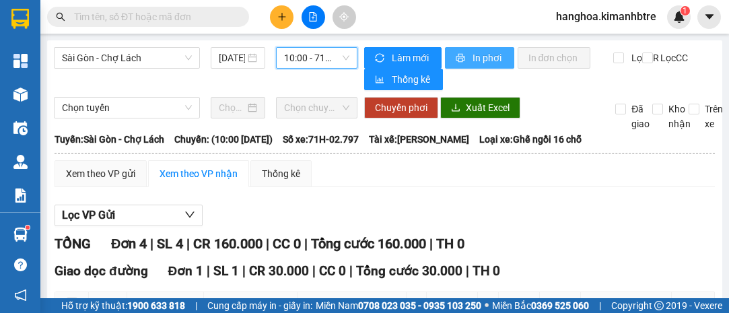
click at [494, 55] on span "In phơi" at bounding box center [488, 57] width 31 height 15
